Goal: Find specific page/section: Find specific page/section

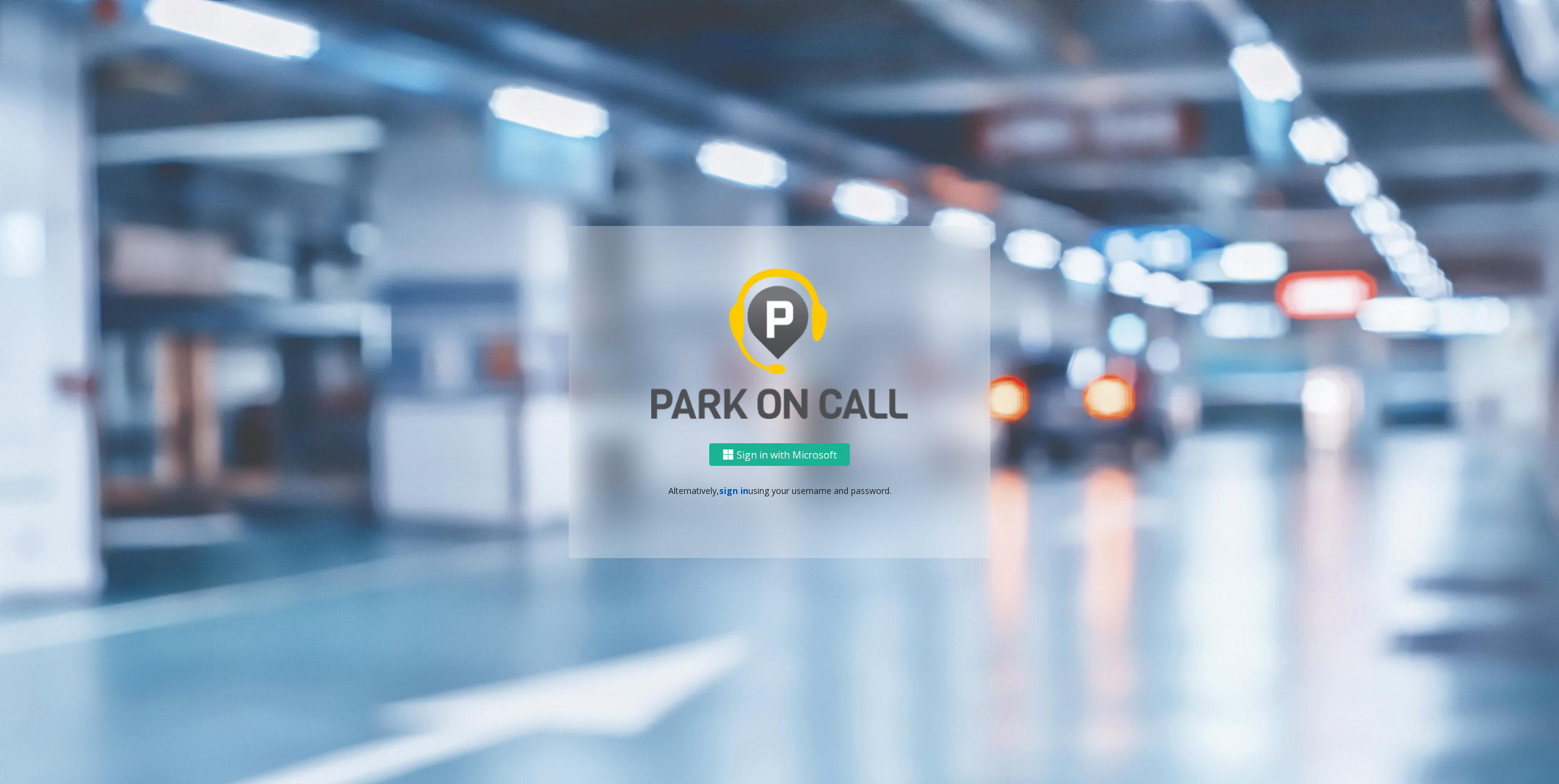
click at [729, 486] on link "sign in" at bounding box center [733, 491] width 29 height 12
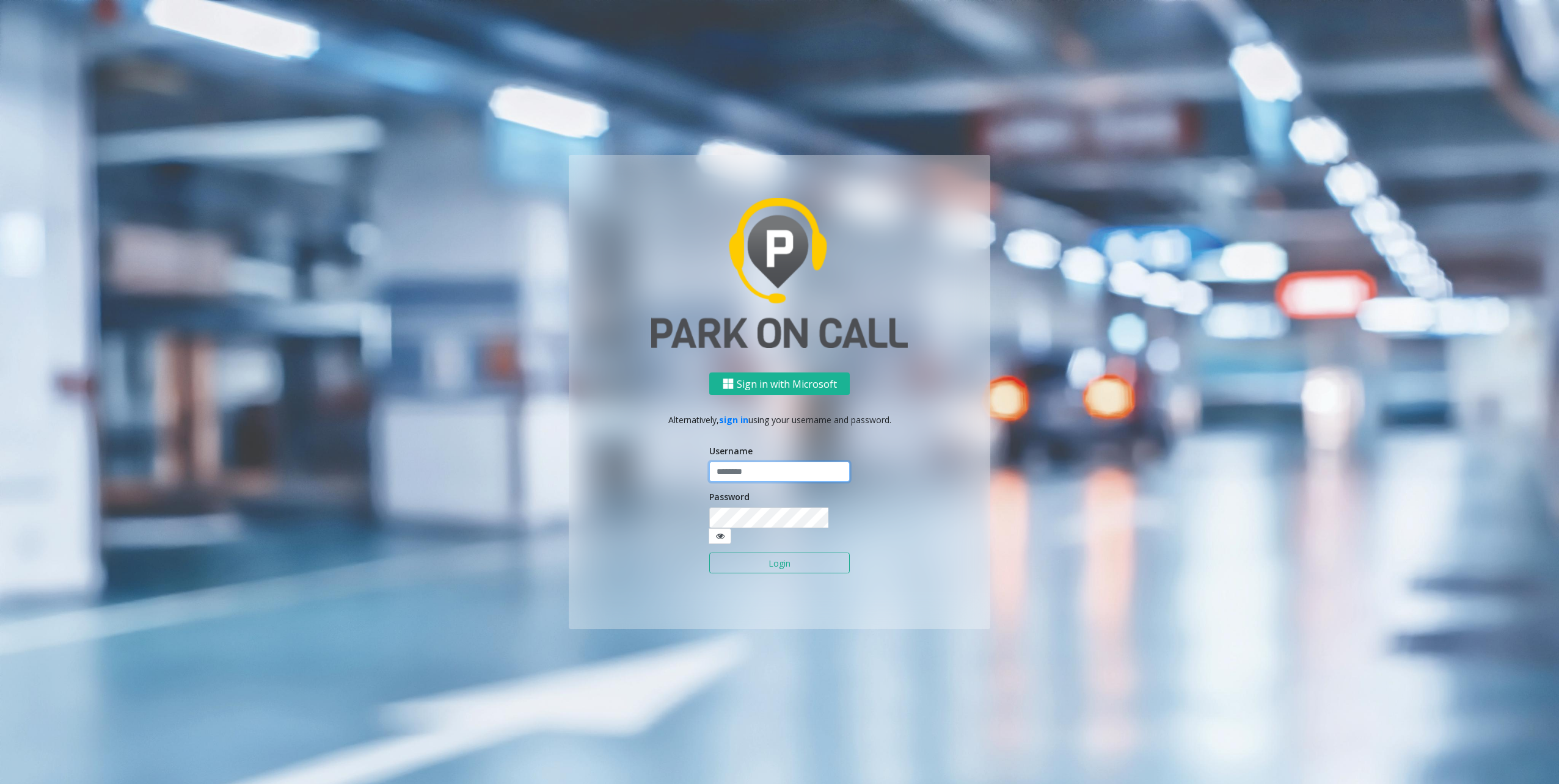
type input "********"
click at [767, 552] on button "Login" at bounding box center [780, 563] width 141 height 21
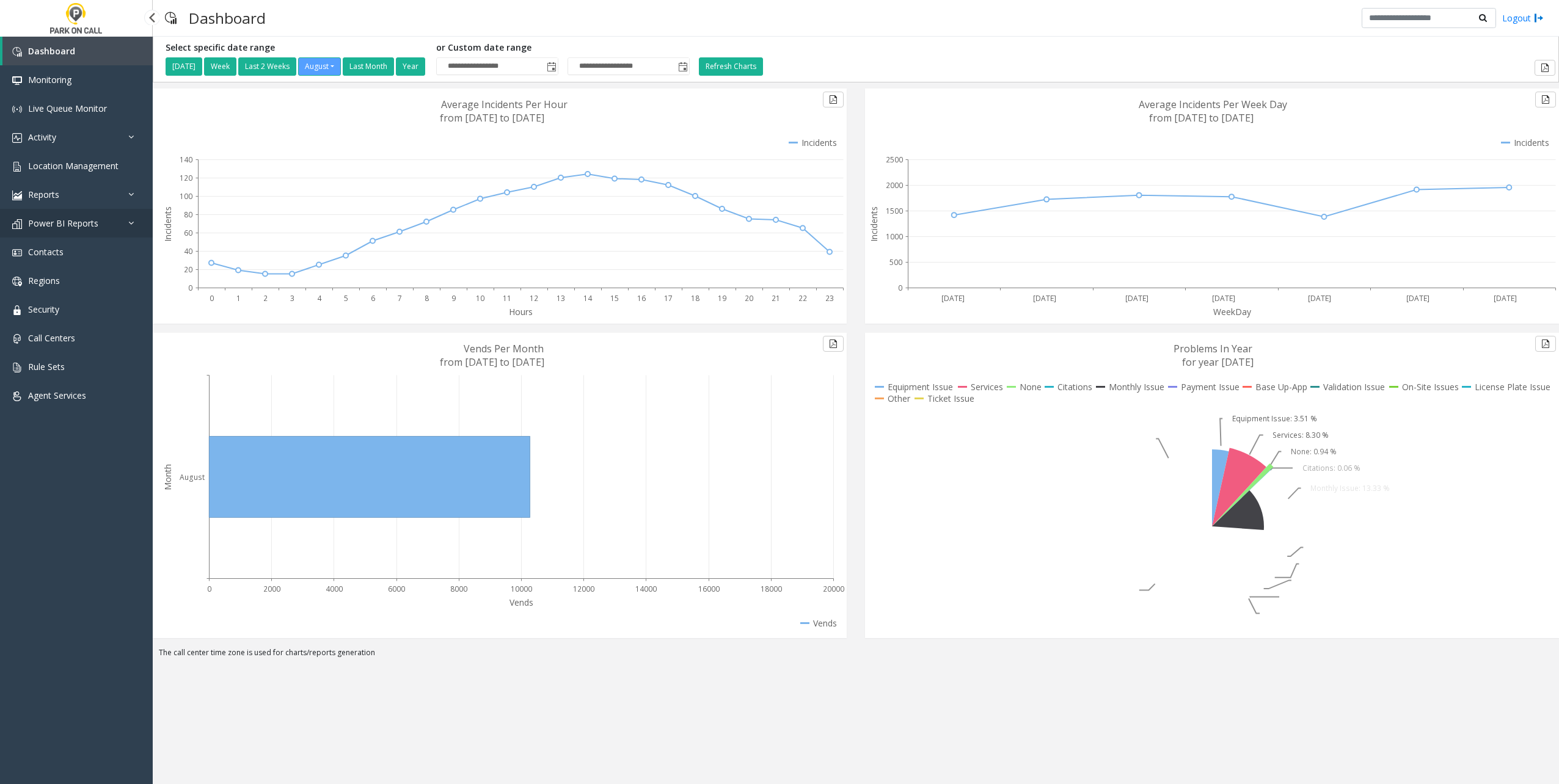
click at [58, 230] on link "Power BI Reports" at bounding box center [76, 223] width 153 height 29
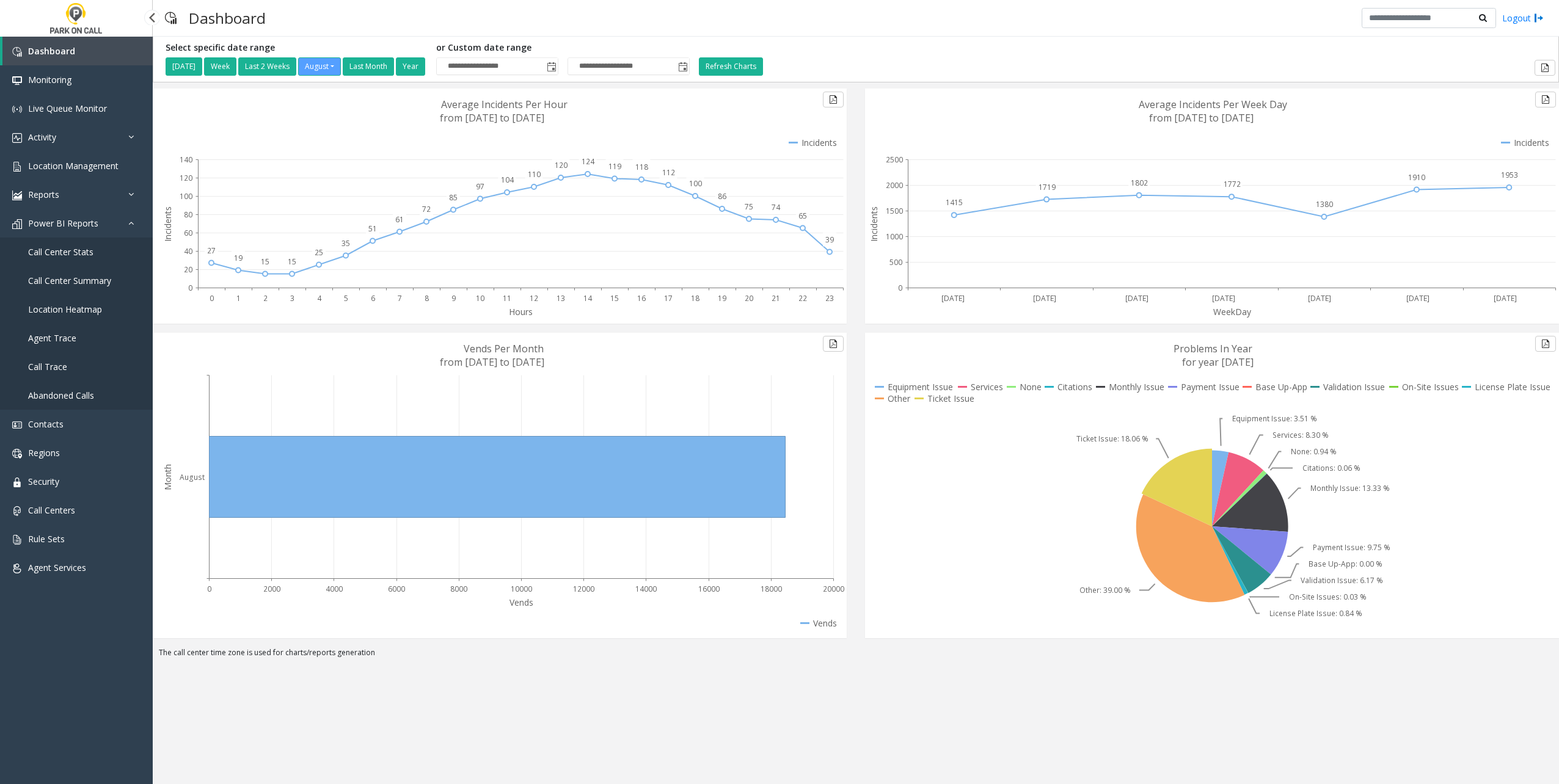
click at [63, 252] on span "Call Center Stats" at bounding box center [61, 252] width 65 height 12
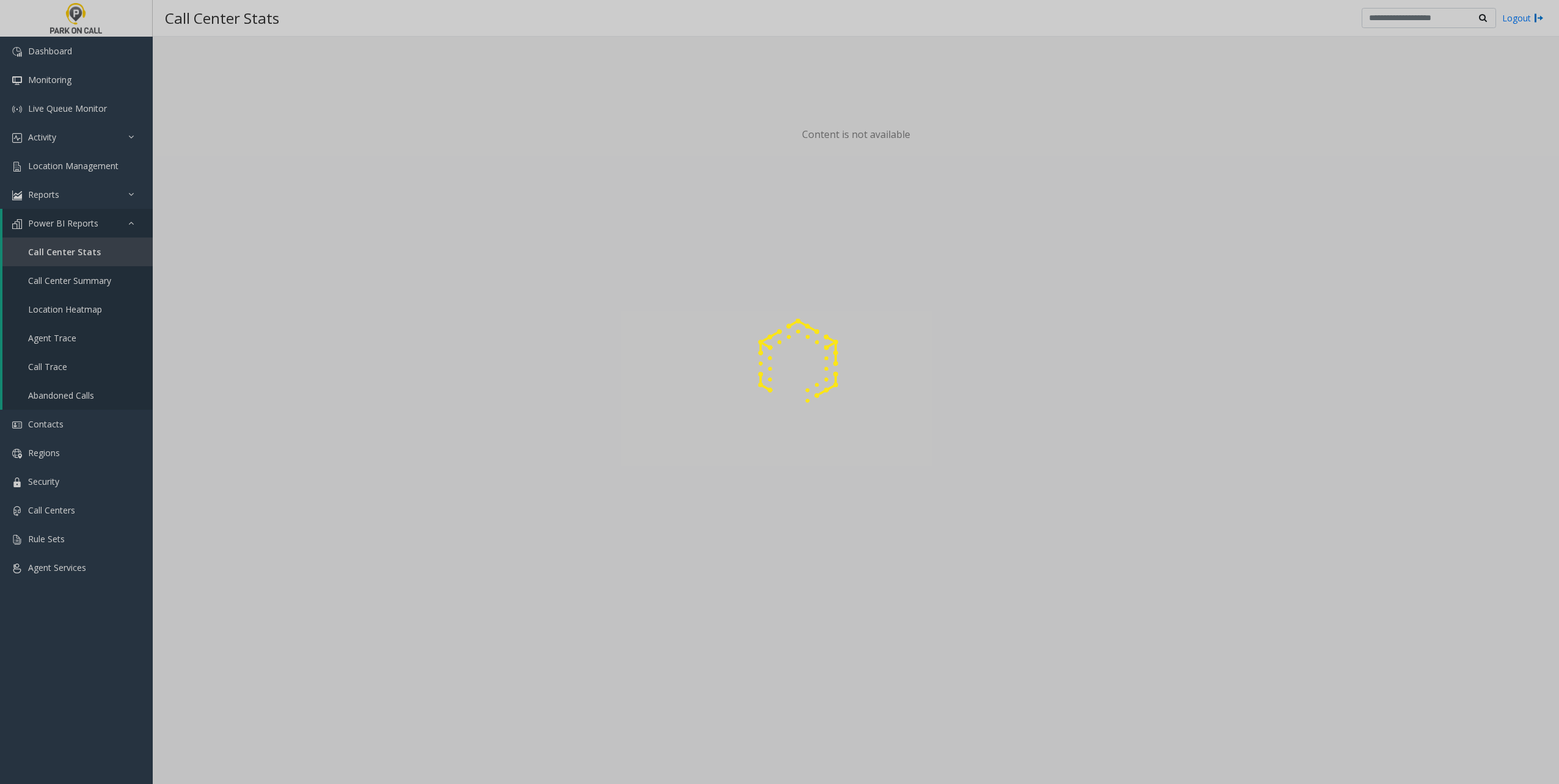
click at [64, 363] on div at bounding box center [780, 392] width 1559 height 784
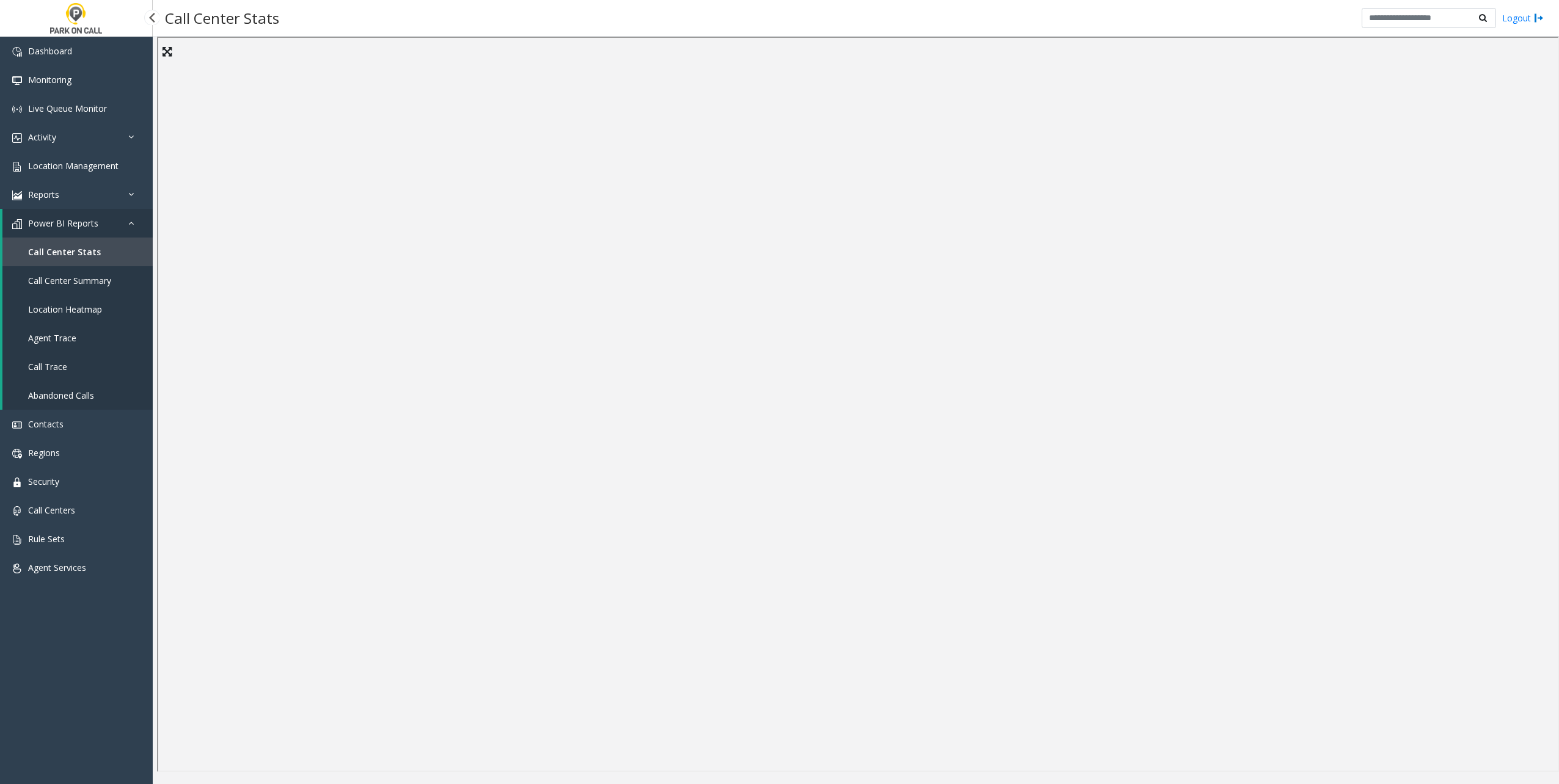
click at [55, 367] on span "Call Trace" at bounding box center [47, 367] width 39 height 12
